Goal: Information Seeking & Learning: Find specific fact

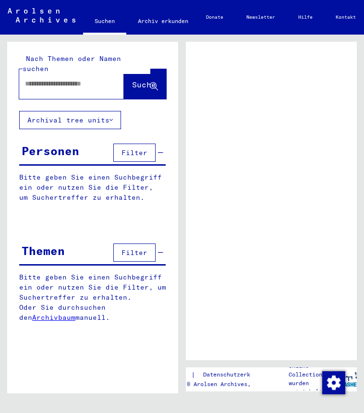
click at [73, 80] on div at bounding box center [60, 84] width 82 height 22
click at [67, 79] on input "text" at bounding box center [63, 84] width 76 height 10
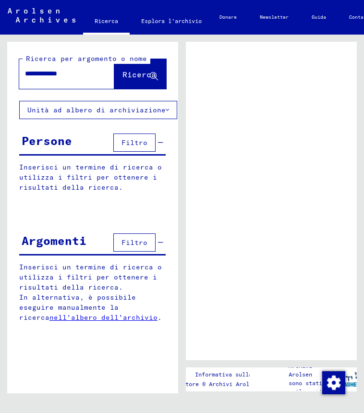
type input "**********"
click at [134, 75] on span "Ricerca" at bounding box center [139, 75] width 34 height 10
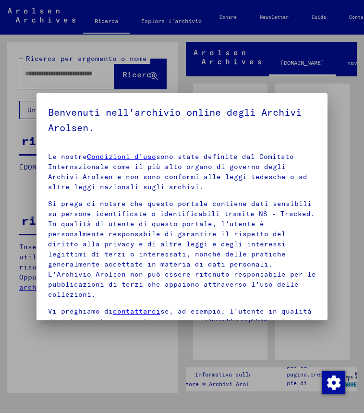
scroll to position [106, 0]
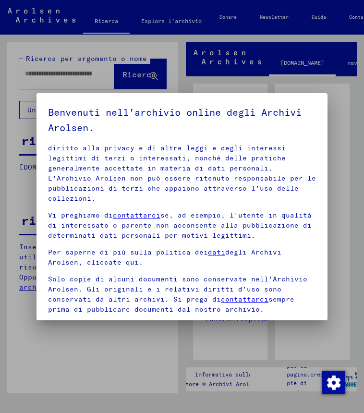
click at [225, 332] on div at bounding box center [182, 206] width 364 height 413
click at [146, 345] on div at bounding box center [182, 206] width 364 height 413
click at [331, 383] on img "Modifica consenso" at bounding box center [333, 382] width 23 height 23
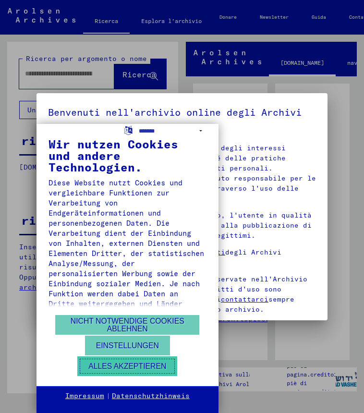
click at [126, 364] on button "Alles akzeptieren" at bounding box center [127, 366] width 100 height 20
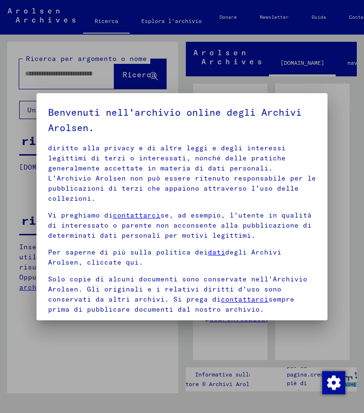
click at [121, 361] on div at bounding box center [182, 206] width 364 height 413
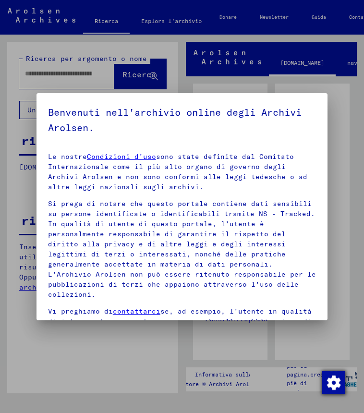
click at [334, 383] on img "Modifica consenso" at bounding box center [333, 382] width 23 height 23
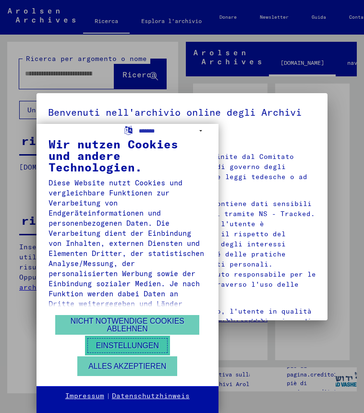
click at [121, 343] on button "Einstellungen" at bounding box center [127, 346] width 85 height 20
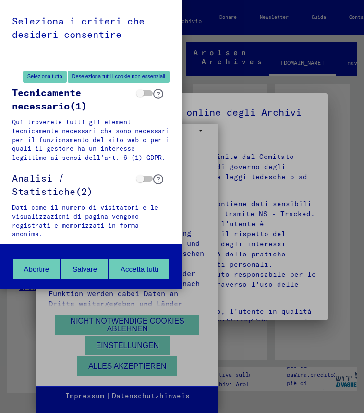
click at [207, 75] on div "Seleziona i criteri che desideri consentire Seleziona tutto Deseleziona tutti i…" at bounding box center [182, 206] width 364 height 413
click at [42, 268] on button "Abortire" at bounding box center [37, 269] width 48 height 20
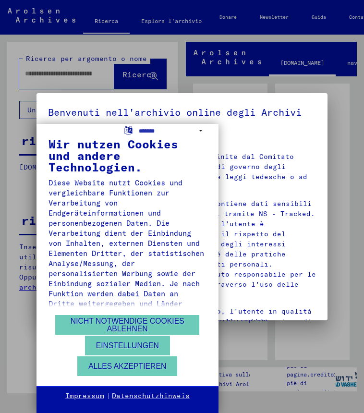
click at [237, 99] on div "**********" at bounding box center [182, 206] width 364 height 413
click at [254, 192] on div "**********" at bounding box center [182, 206] width 364 height 413
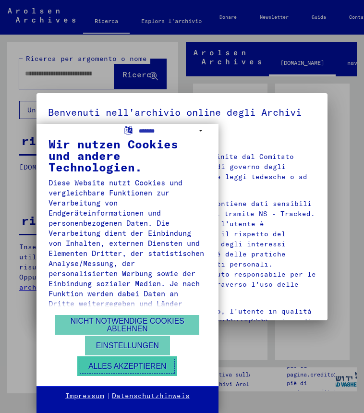
click at [123, 365] on button "Alles akzeptieren" at bounding box center [127, 366] width 100 height 20
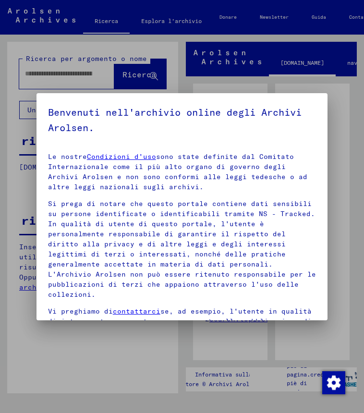
click at [163, 242] on p "Si prega di notare che questo portale contiene dati sensibili su persone identi…" at bounding box center [182, 249] width 268 height 101
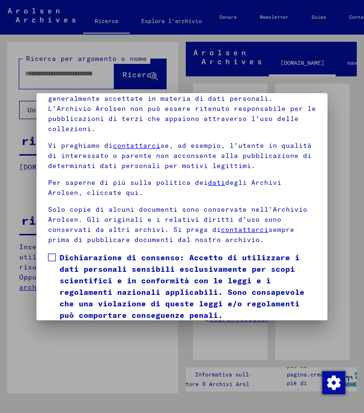
scroll to position [105, 0]
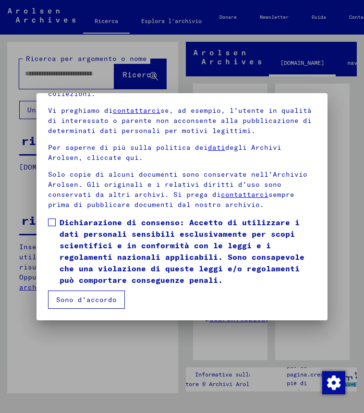
click at [56, 222] on label "Dichiarazione di consenso: Accetto di utilizzare i dati personali sensibili esc…" at bounding box center [182, 251] width 268 height 69
click at [78, 306] on button "Sono d'accordo" at bounding box center [86, 300] width 77 height 18
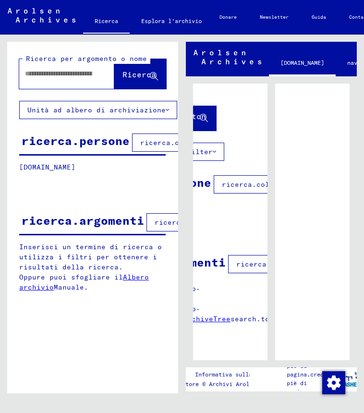
scroll to position [0, 102]
click at [61, 73] on input "text" at bounding box center [58, 74] width 67 height 10
type input "**********"
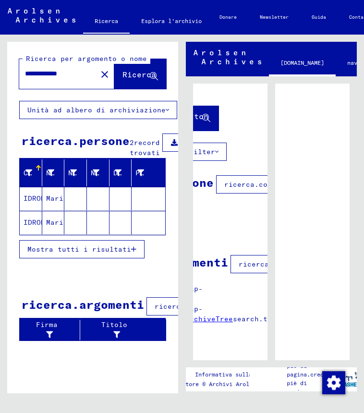
click at [33, 208] on mat-cell "IDROMASSAGGIO" at bounding box center [31, 199] width 23 height 24
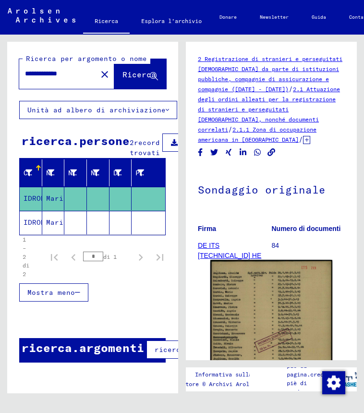
scroll to position [122, 0]
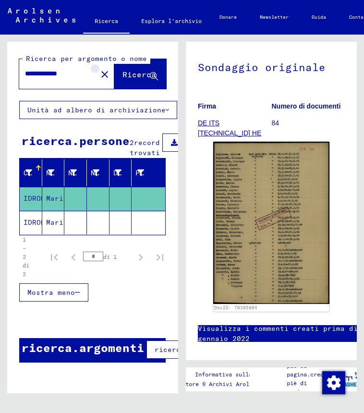
click at [102, 76] on mat-icon "close" at bounding box center [105, 75] width 12 height 12
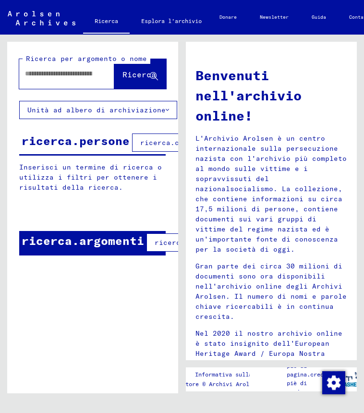
click at [67, 76] on input "text" at bounding box center [58, 74] width 67 height 10
type input "******"
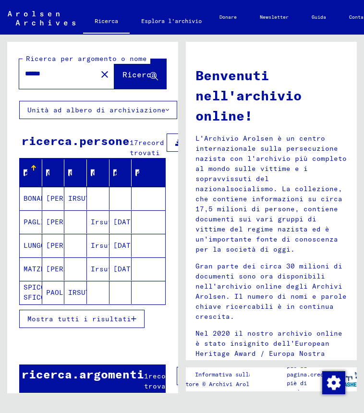
click at [32, 208] on mat-cell "BONADIA" at bounding box center [31, 198] width 23 height 23
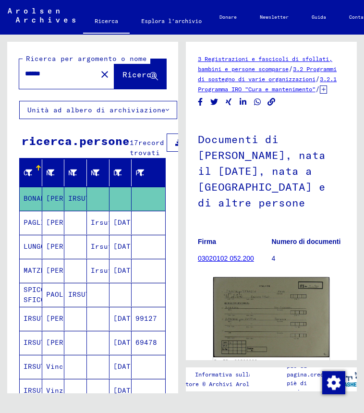
click at [45, 233] on mat-cell "[PERSON_NAME]" at bounding box center [53, 223] width 23 height 24
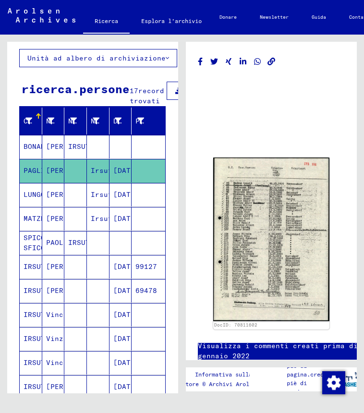
scroll to position [55, 0]
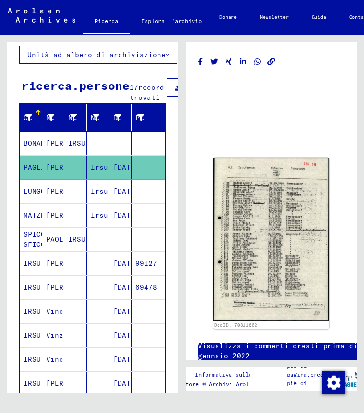
click at [47, 198] on mat-cell "[PERSON_NAME]" at bounding box center [53, 192] width 23 height 24
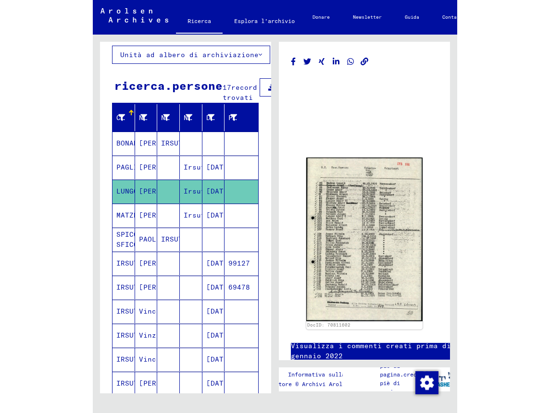
scroll to position [0, 0]
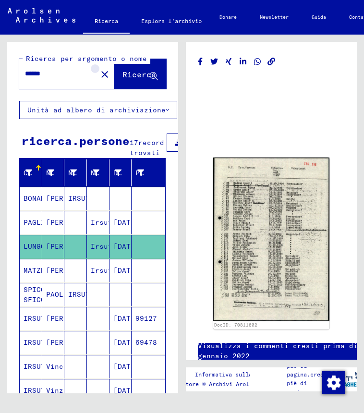
click at [99, 75] on mat-icon "close" at bounding box center [105, 75] width 12 height 12
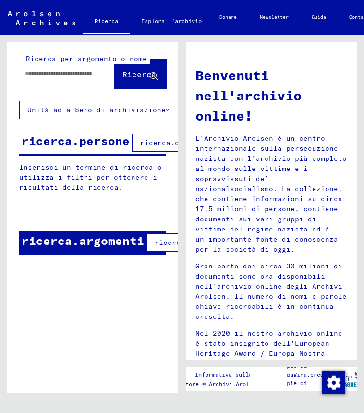
click at [78, 75] on input "text" at bounding box center [58, 74] width 67 height 10
type input "****"
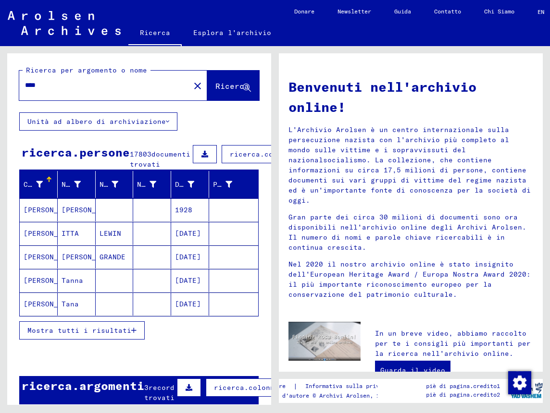
click at [44, 221] on mat-cell "[PERSON_NAME]" at bounding box center [39, 209] width 38 height 23
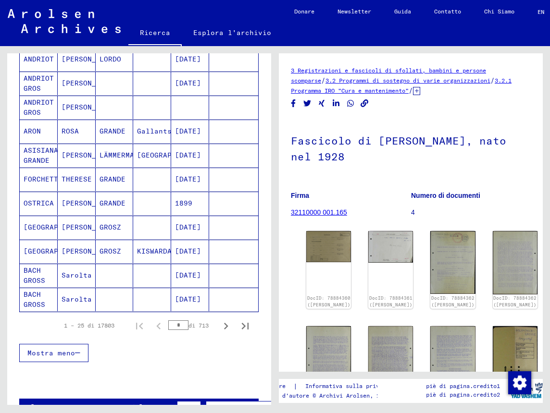
scroll to position [488, 0]
click at [220, 332] on icon "Pagina successiva" at bounding box center [225, 325] width 13 height 13
type input "*"
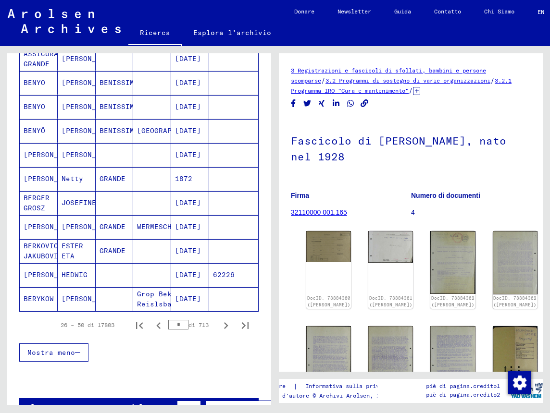
scroll to position [0, 0]
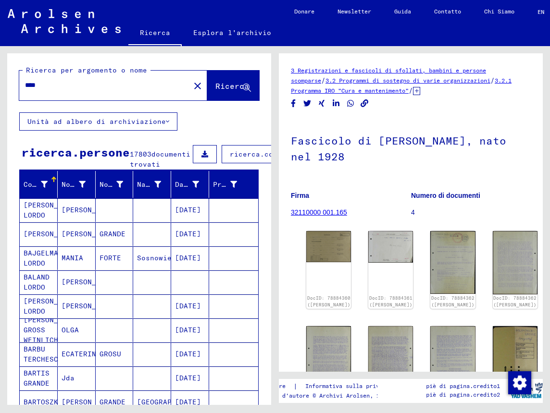
click at [150, 120] on font "Unità ad albero di archiviazione" at bounding box center [96, 121] width 138 height 9
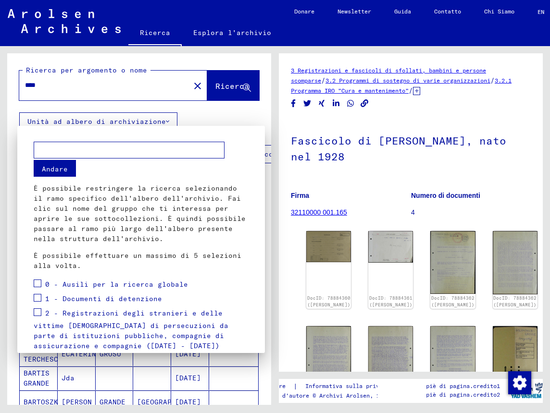
click at [196, 109] on div at bounding box center [275, 206] width 550 height 413
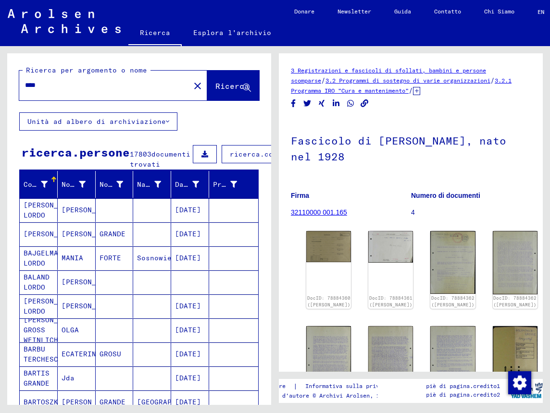
click at [193, 153] on button at bounding box center [205, 154] width 24 height 18
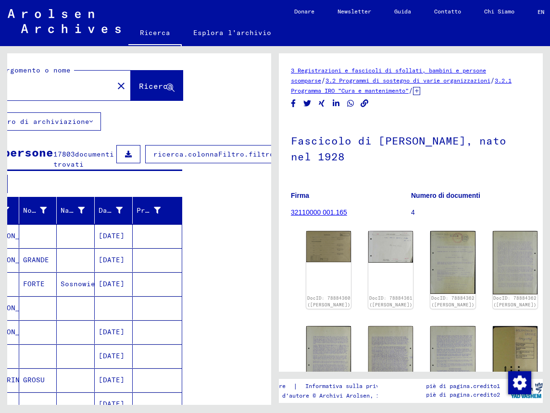
scroll to position [0, 80]
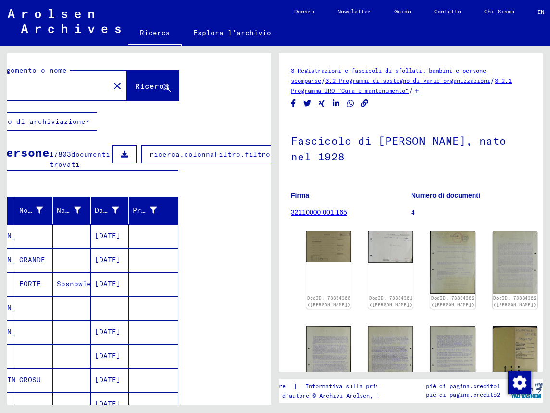
click at [200, 159] on button "ricerca.colonnaFiltro.filtro" at bounding box center [209, 154] width 137 height 18
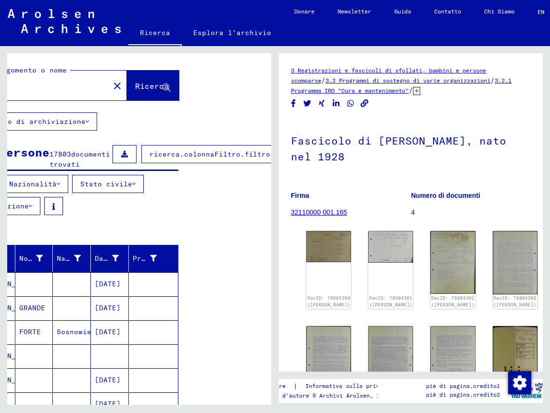
scroll to position [0, 0]
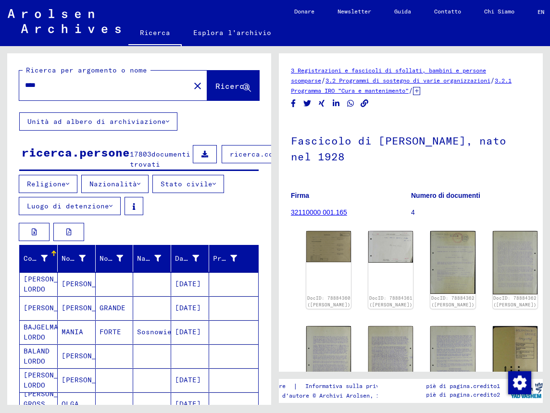
click at [119, 188] on font "Nazionalità" at bounding box center [113, 184] width 48 height 9
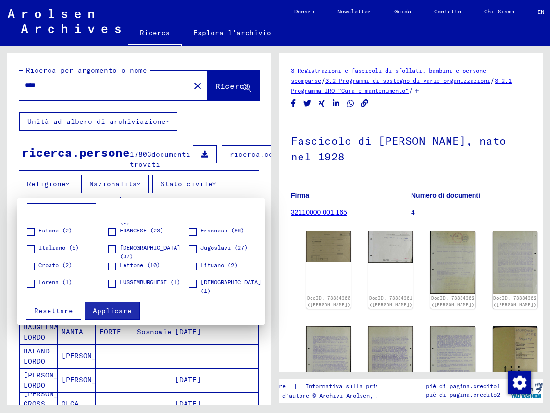
scroll to position [49, 0]
click at [31, 245] on span at bounding box center [31, 248] width 8 height 8
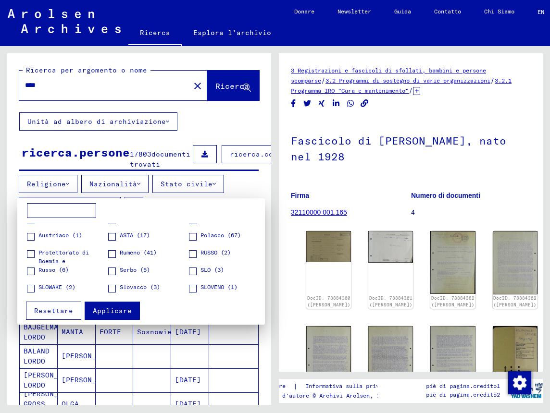
scroll to position [0, 0]
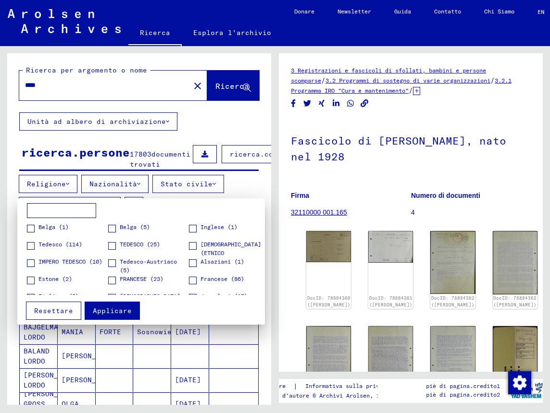
click at [78, 206] on input at bounding box center [61, 210] width 69 height 15
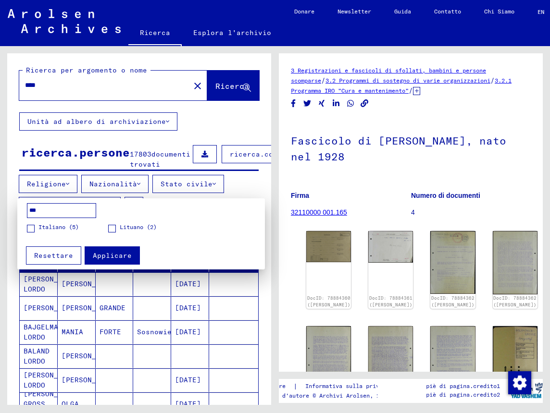
type input "***"
click at [33, 224] on label "Italiano (5)" at bounding box center [53, 228] width 52 height 10
click at [101, 255] on span "Applicare" at bounding box center [112, 255] width 39 height 9
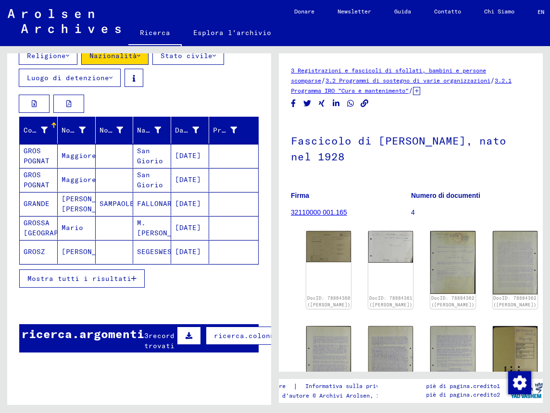
scroll to position [115, 0]
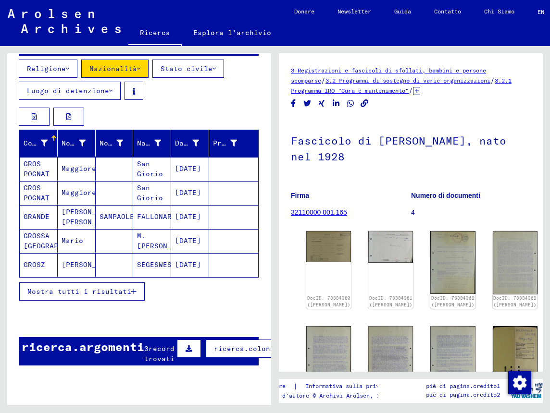
click at [137, 180] on mat-cell "San Giorio" at bounding box center [152, 169] width 38 height 24
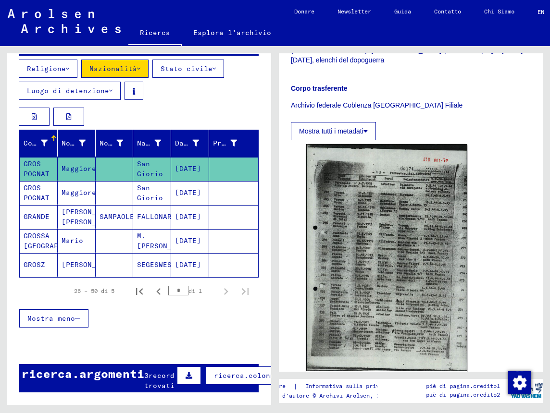
scroll to position [305, 0]
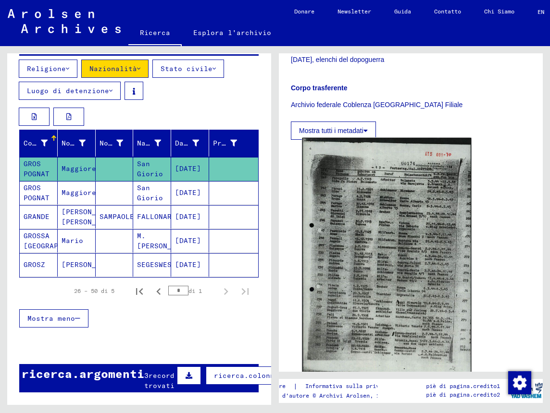
click at [364, 244] on img at bounding box center [386, 257] width 169 height 238
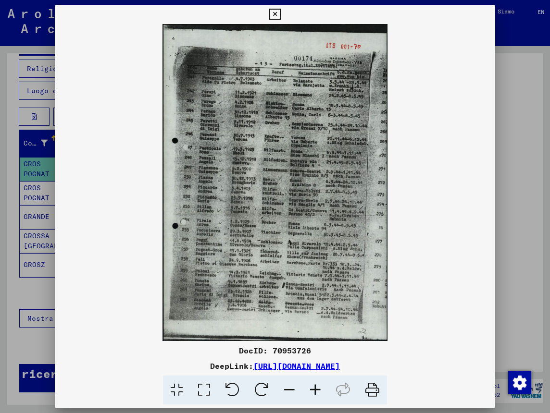
click at [273, 16] on icon at bounding box center [274, 15] width 11 height 12
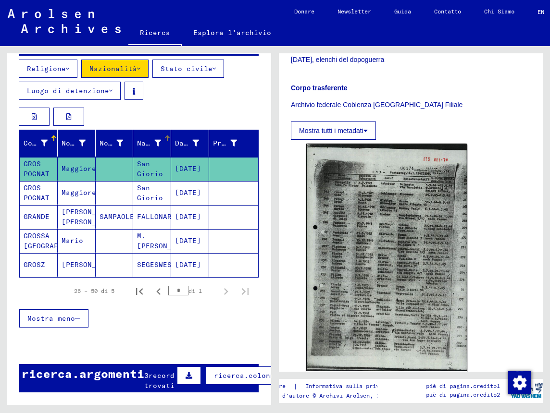
scroll to position [0, 0]
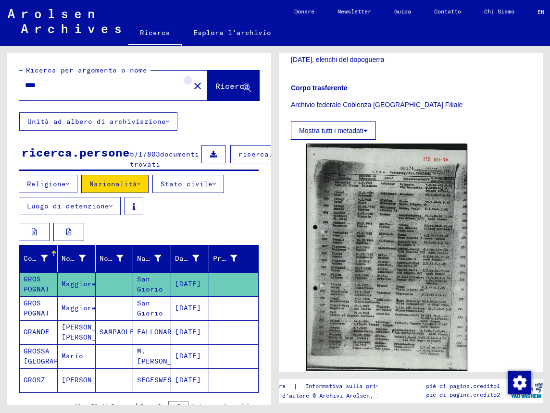
click at [192, 88] on mat-icon "close" at bounding box center [198, 86] width 12 height 12
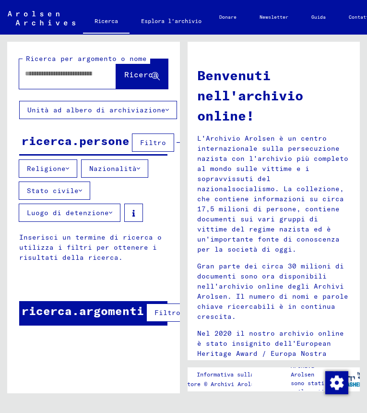
click at [82, 78] on input "text" at bounding box center [58, 74] width 67 height 10
type input "*******"
click at [148, 137] on button "Filtro" at bounding box center [153, 143] width 42 height 18
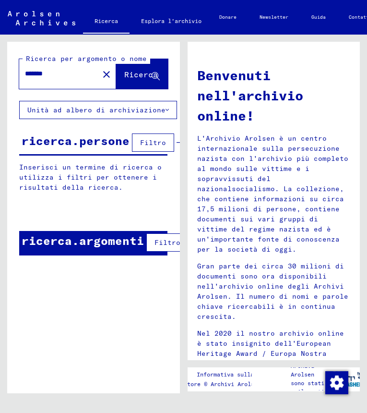
click at [148, 137] on button "Filtro" at bounding box center [153, 143] width 42 height 18
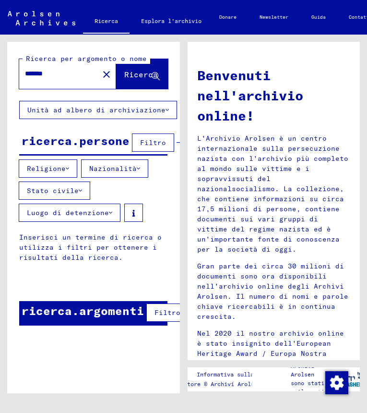
click at [104, 169] on font "Nazionalità" at bounding box center [113, 168] width 48 height 9
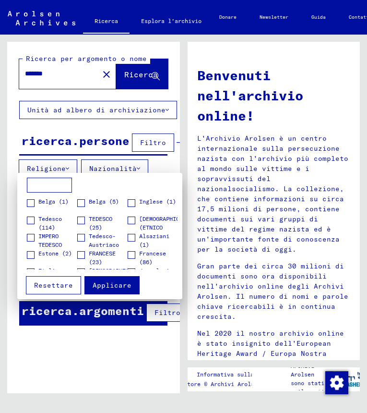
click at [49, 183] on input at bounding box center [49, 185] width 45 height 15
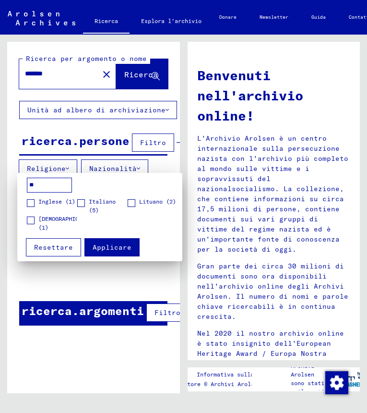
type input "**"
click at [77, 205] on span at bounding box center [81, 203] width 8 height 8
click at [110, 246] on span "Applicare" at bounding box center [112, 247] width 39 height 9
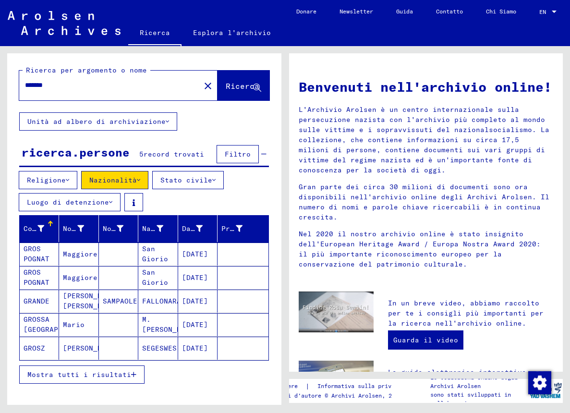
scroll to position [0, 0]
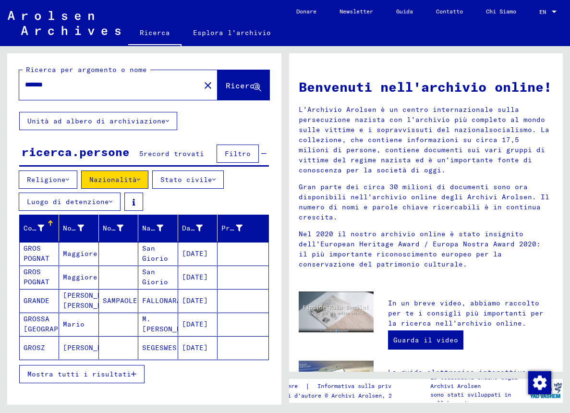
click at [239, 86] on span "Ricerca" at bounding box center [243, 86] width 34 height 10
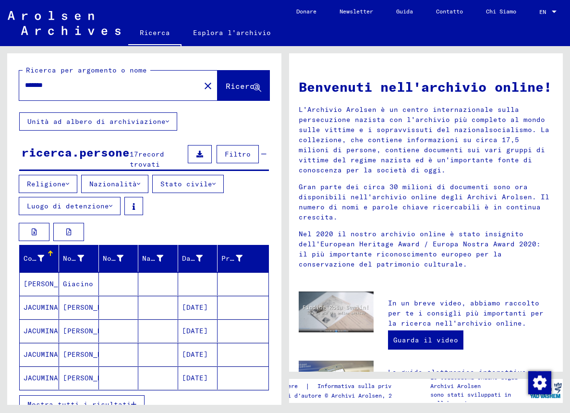
click at [123, 182] on font "Nazionalità" at bounding box center [113, 184] width 48 height 9
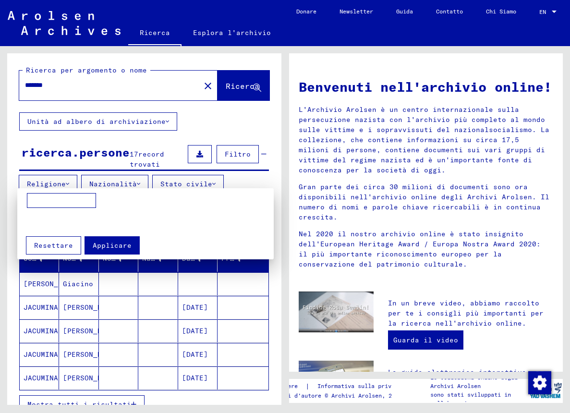
click at [136, 150] on div at bounding box center [285, 206] width 570 height 413
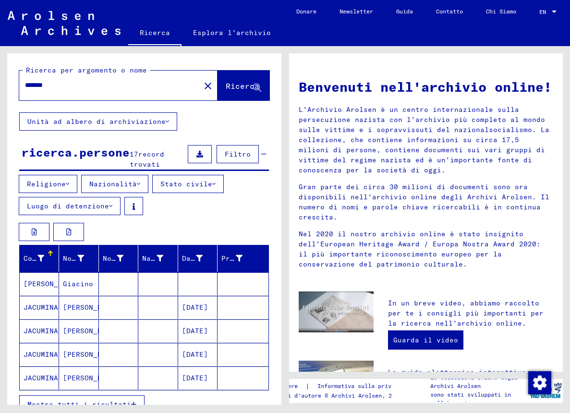
click at [119, 178] on button "Nazionalità" at bounding box center [114, 184] width 67 height 18
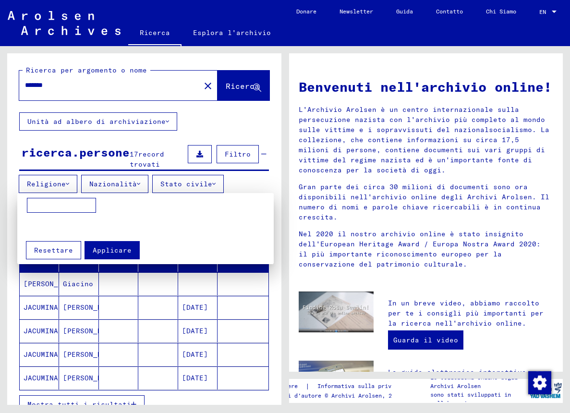
click at [76, 206] on input at bounding box center [61, 205] width 69 height 15
type input "*"
drag, startPoint x: 187, startPoint y: 115, endPoint x: 150, endPoint y: 285, distance: 173.6
click at [150, 285] on div at bounding box center [285, 206] width 570 height 413
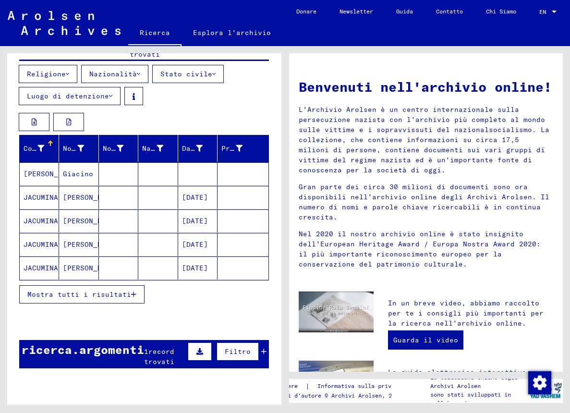
scroll to position [156, 0]
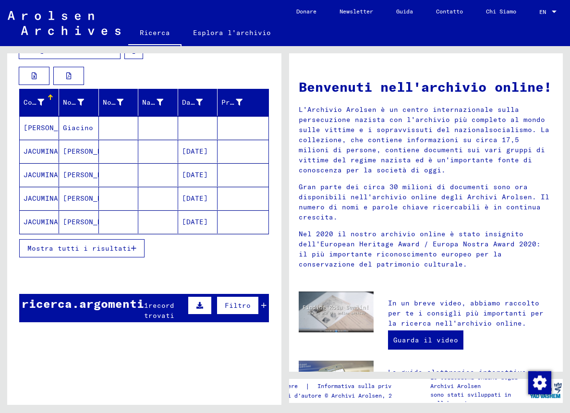
click at [106, 248] on span "Mostra tutti i risultati" at bounding box center [79, 248] width 104 height 9
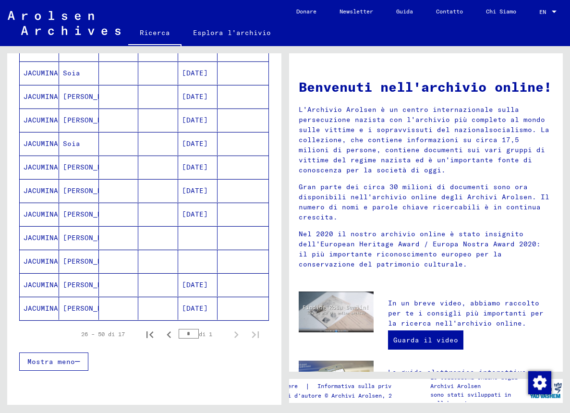
scroll to position [353, 0]
click at [167, 336] on icon "Pagina precedente" at bounding box center [169, 334] width 4 height 7
type input "*"
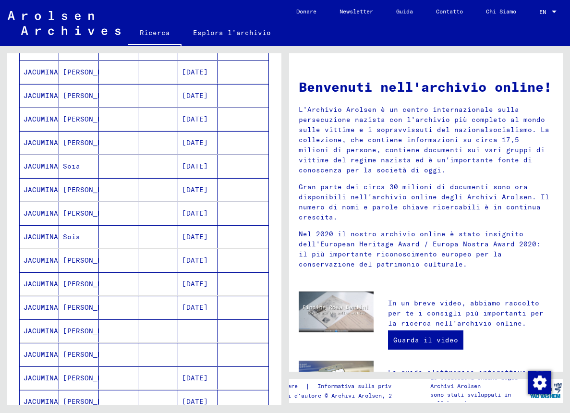
scroll to position [259, 0]
drag, startPoint x: 0, startPoint y: 226, endPoint x: 27, endPoint y: 219, distance: 28.0
click at [27, 219] on div "Ricerca per argomento o nome ******* close Ricerca Unità ad albero di archiviaz…" at bounding box center [142, 225] width 285 height 359
drag, startPoint x: 27, startPoint y: 219, endPoint x: 34, endPoint y: 238, distance: 20.8
click at [34, 238] on mat-cell "JACUMINA" at bounding box center [39, 236] width 39 height 23
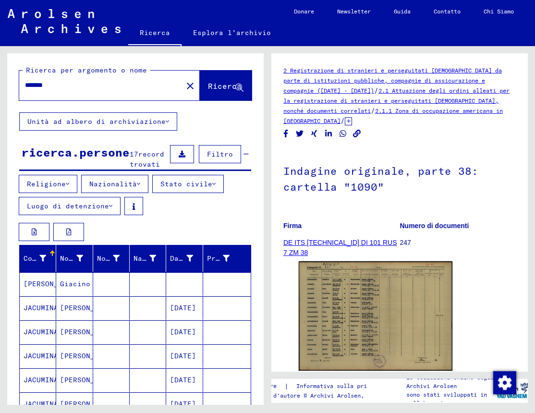
click at [137, 188] on font "Nazionalità" at bounding box center [113, 184] width 48 height 9
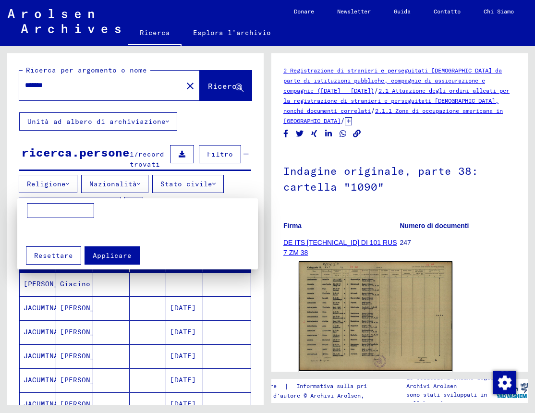
click at [105, 154] on div at bounding box center [267, 206] width 535 height 413
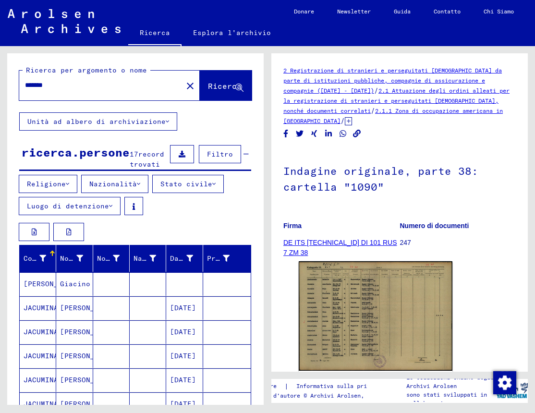
click at [82, 87] on input "*******" at bounding box center [101, 85] width 152 height 10
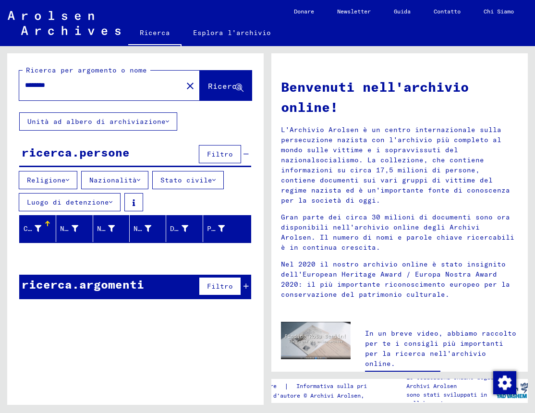
click at [99, 92] on div "********" at bounding box center [95, 85] width 152 height 22
click at [85, 89] on input "********" at bounding box center [98, 85] width 146 height 10
type input "*"
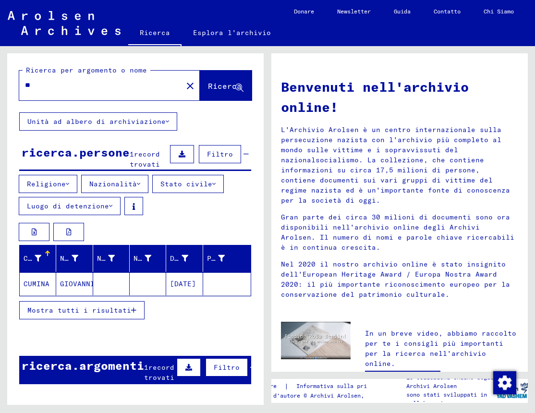
type input "*"
click at [119, 188] on font "Nazionalità" at bounding box center [113, 184] width 48 height 9
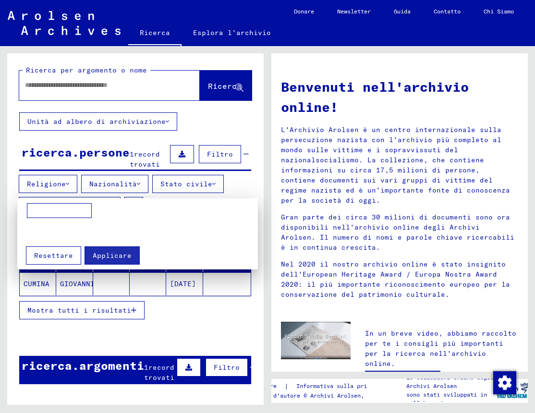
click at [103, 134] on div at bounding box center [267, 206] width 535 height 413
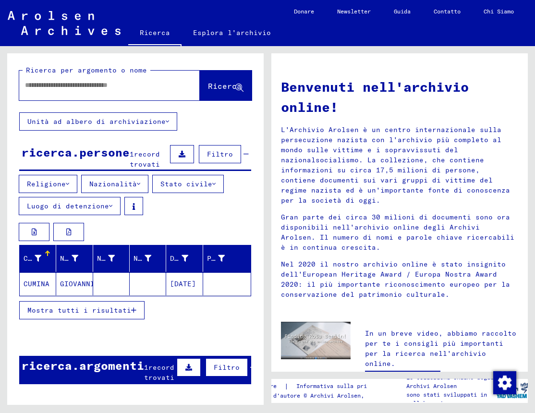
drag, startPoint x: 211, startPoint y: 103, endPoint x: 213, endPoint y: 98, distance: 5.2
click at [213, 98] on div "Ricerca per argomento o nome Ricerca" at bounding box center [135, 82] width 257 height 59
click at [213, 98] on button "Ricerca" at bounding box center [226, 86] width 52 height 30
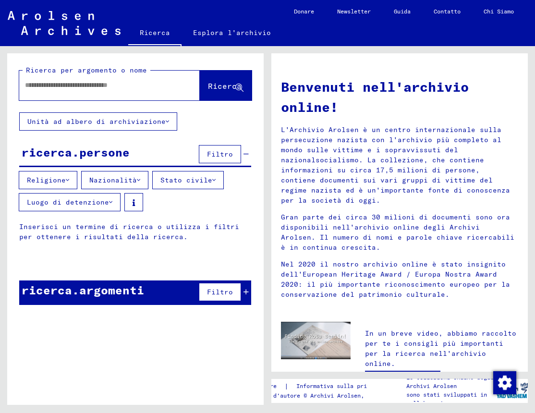
click at [125, 181] on font "Nazionalità" at bounding box center [113, 180] width 48 height 9
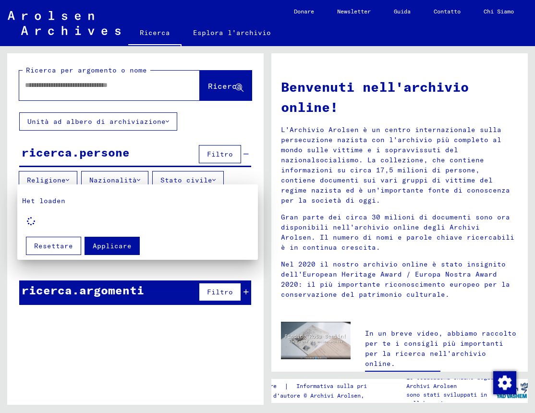
click at [147, 121] on div at bounding box center [267, 206] width 535 height 413
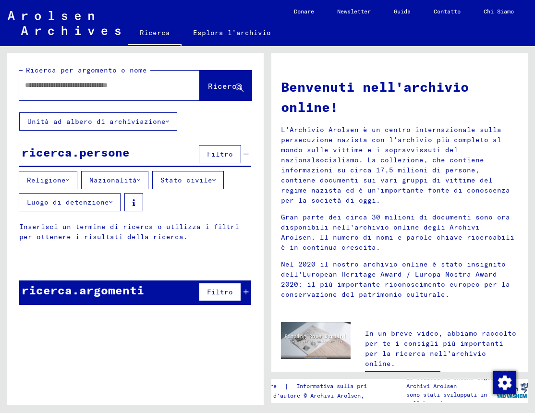
click at [147, 121] on font "Unità ad albero di archiviazione" at bounding box center [96, 121] width 138 height 9
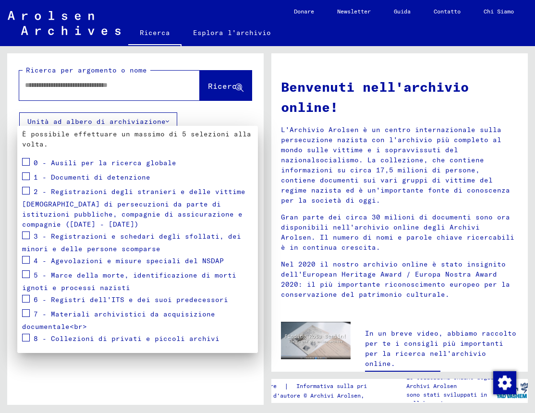
scroll to position [133, 0]
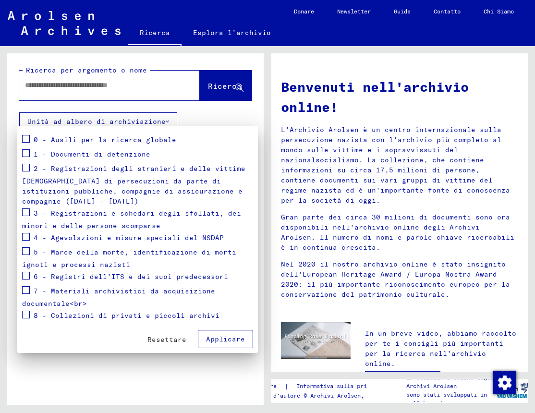
click at [30, 314] on div "8 - Collezioni di privati e piccoli archivi" at bounding box center [120, 316] width 197 height 14
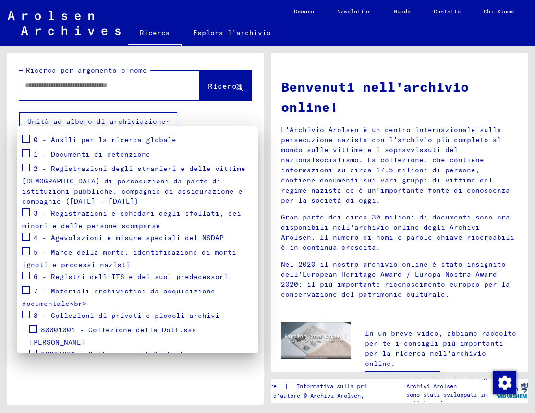
scroll to position [182, 0]
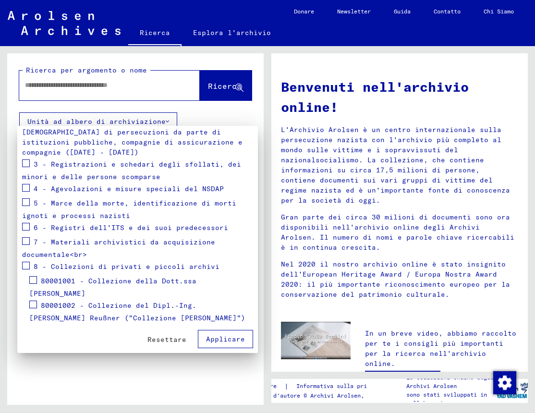
click at [67, 263] on span "8 - Collezioni di privati e piccoli archivi" at bounding box center [127, 266] width 186 height 9
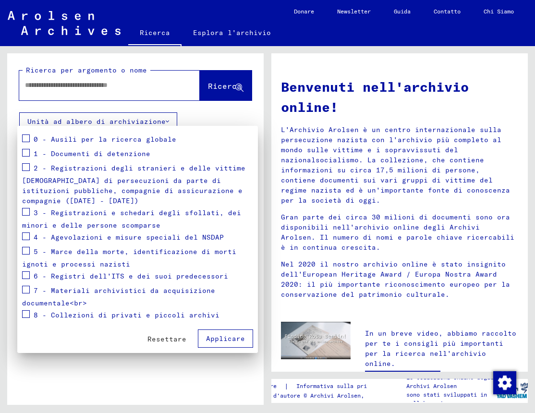
scroll to position [134, 0]
click at [84, 238] on span "4 - Agevolazioni e misure speciali del NSDAP" at bounding box center [129, 237] width 190 height 9
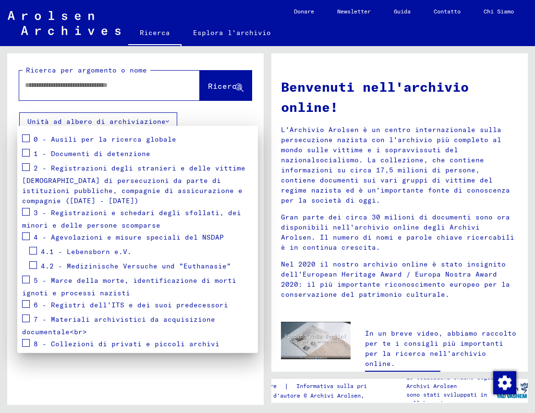
scroll to position [162, 0]
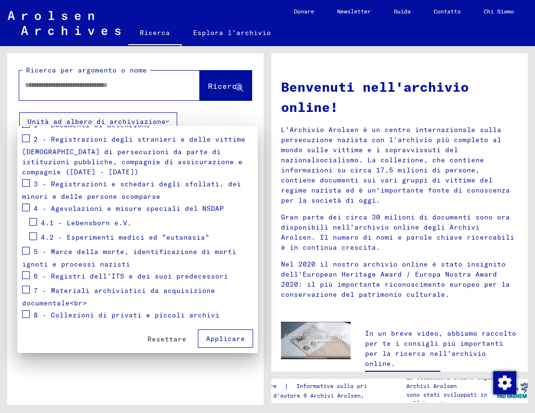
click at [104, 208] on span "4 - Agevolazioni e misure speciali del NSDAP" at bounding box center [129, 208] width 190 height 9
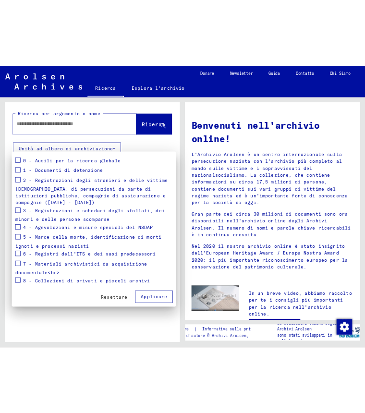
scroll to position [0, 0]
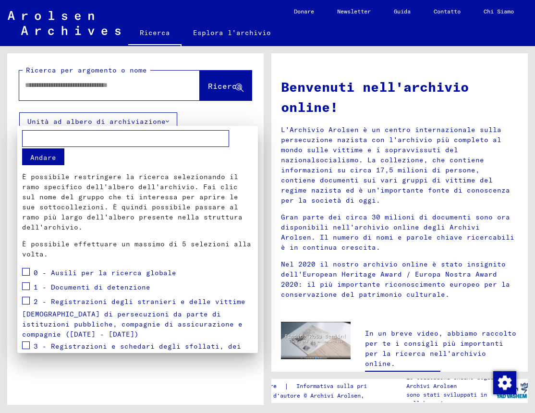
click at [189, 387] on div at bounding box center [267, 206] width 535 height 413
